Goal: Entertainment & Leisure: Consume media (video, audio)

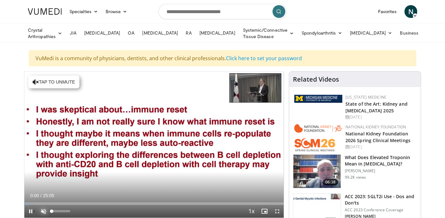
click at [42, 210] on span "Video Player" at bounding box center [43, 211] width 13 height 13
click at [275, 210] on span "Video Player" at bounding box center [277, 211] width 13 height 13
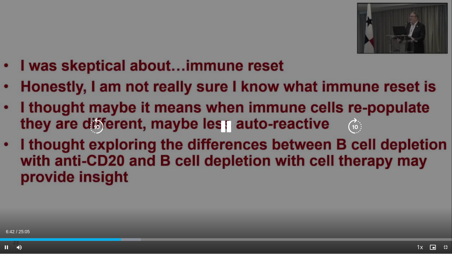
click at [234, 192] on div "10 seconds Tap to unmute" at bounding box center [226, 127] width 452 height 254
click at [225, 129] on icon "Video Player" at bounding box center [226, 127] width 18 height 18
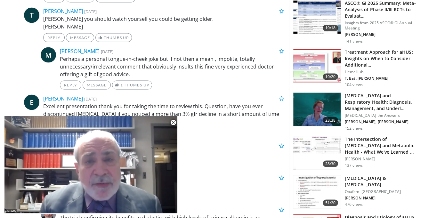
scroll to position [718, 0]
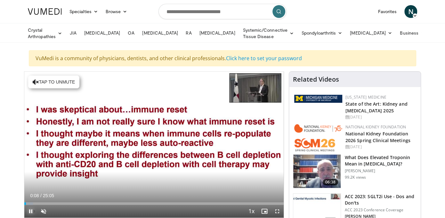
click at [32, 210] on span "Video Player" at bounding box center [30, 211] width 13 height 13
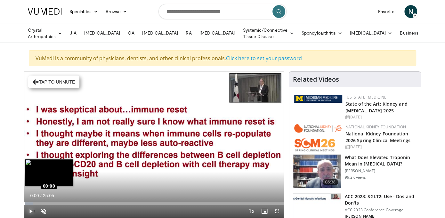
click at [24, 203] on div "Loaded : 3.32% 00:00 00:00" at bounding box center [153, 203] width 259 height 3
